Goal: Find specific page/section: Find specific page/section

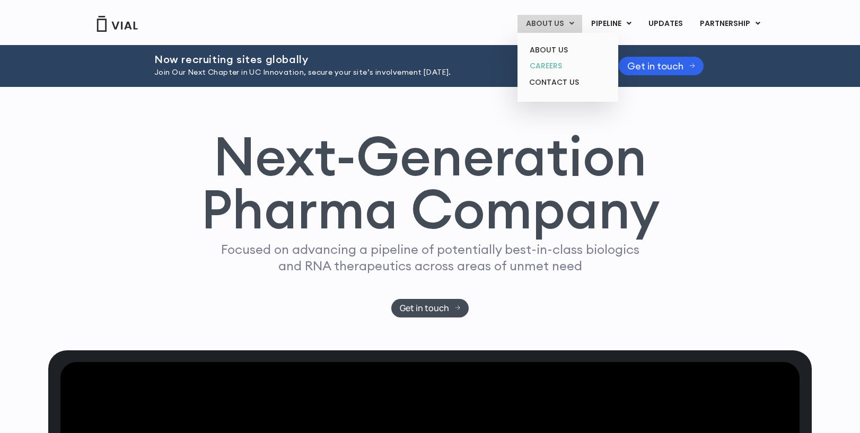
click at [549, 65] on link "CAREERS" at bounding box center [567, 66] width 93 height 16
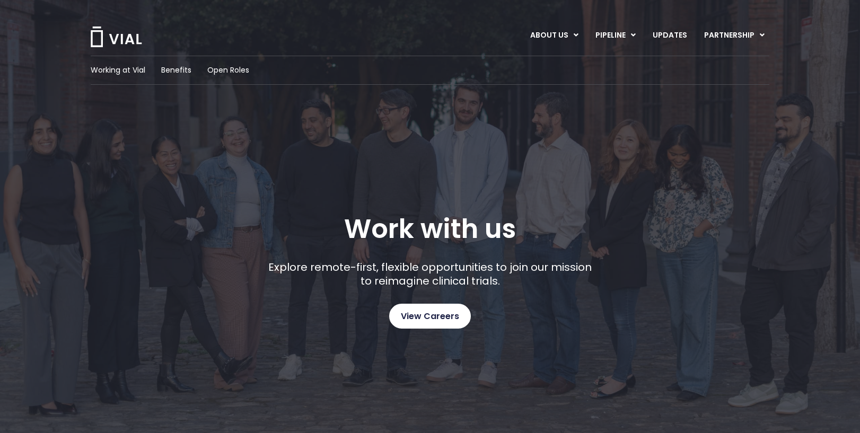
click at [438, 318] on span "View Careers" at bounding box center [430, 317] width 58 height 14
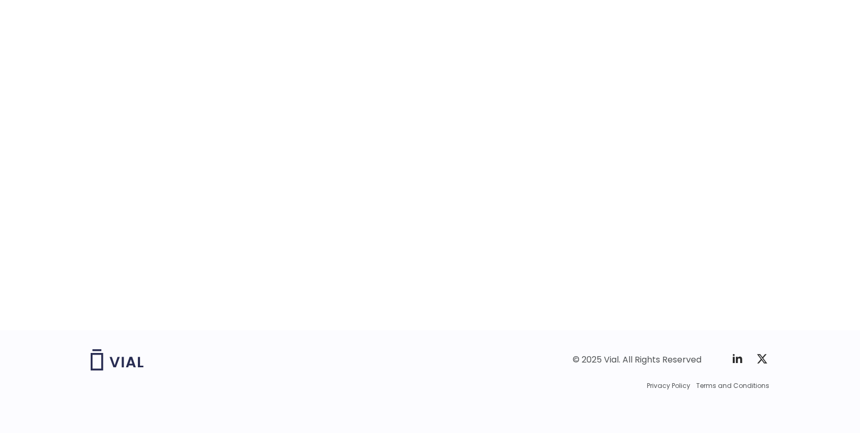
scroll to position [1561, 0]
